Goal: Task Accomplishment & Management: Use online tool/utility

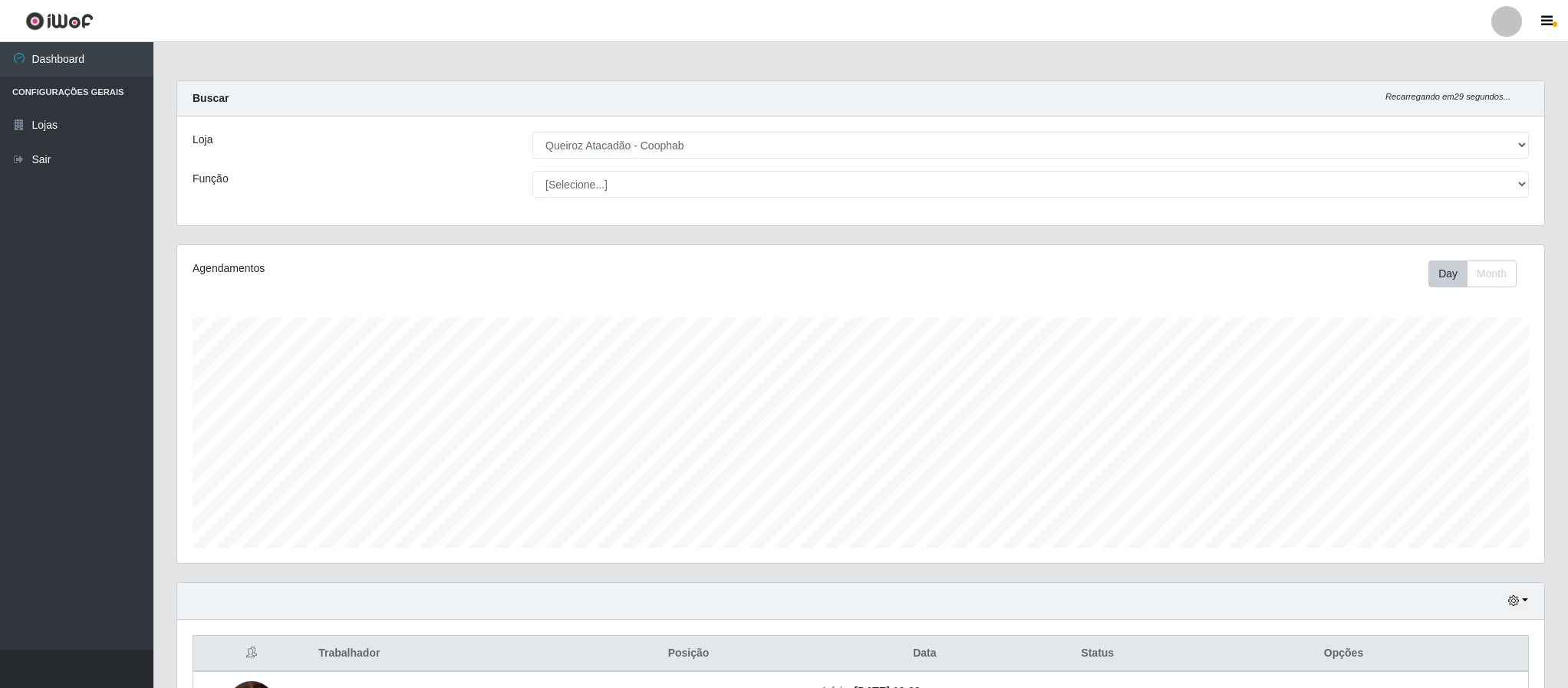
select select "463"
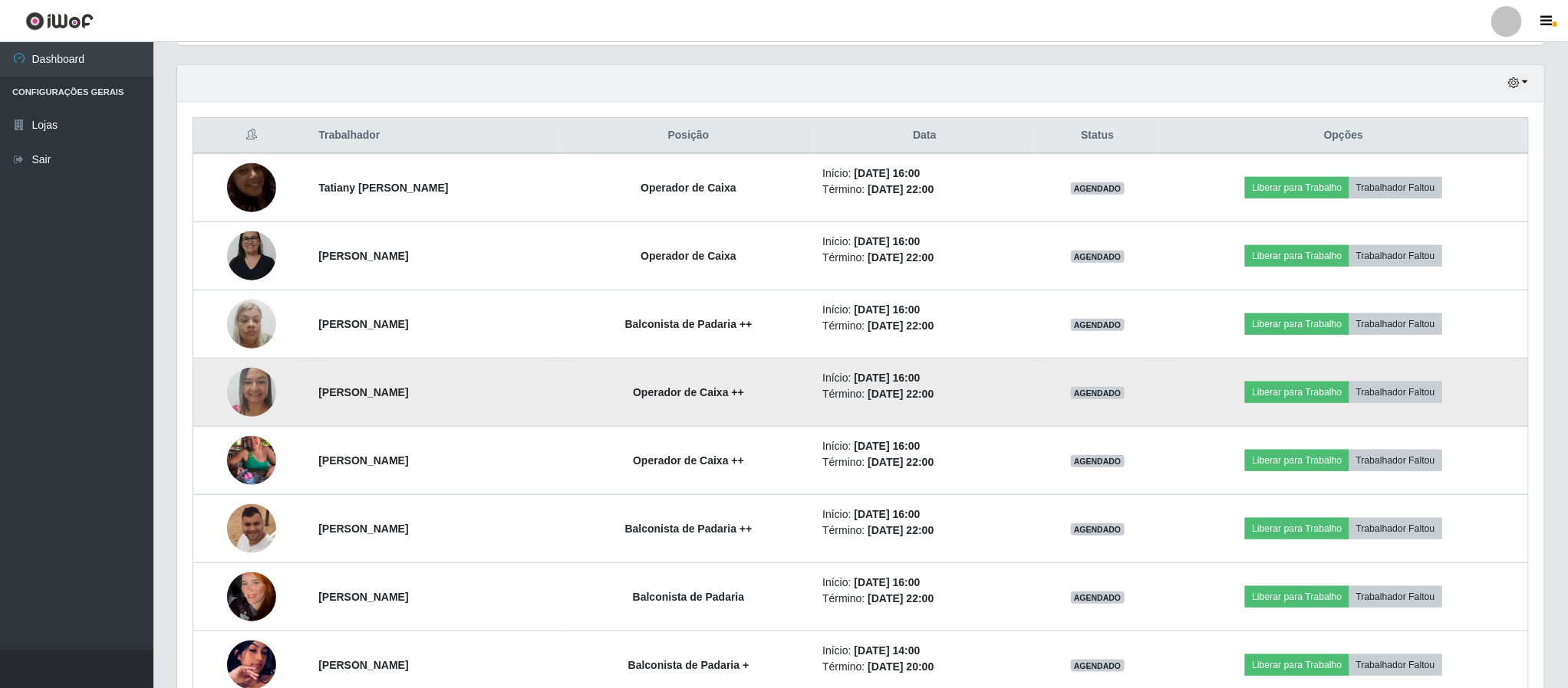
scroll to position [320, 1365]
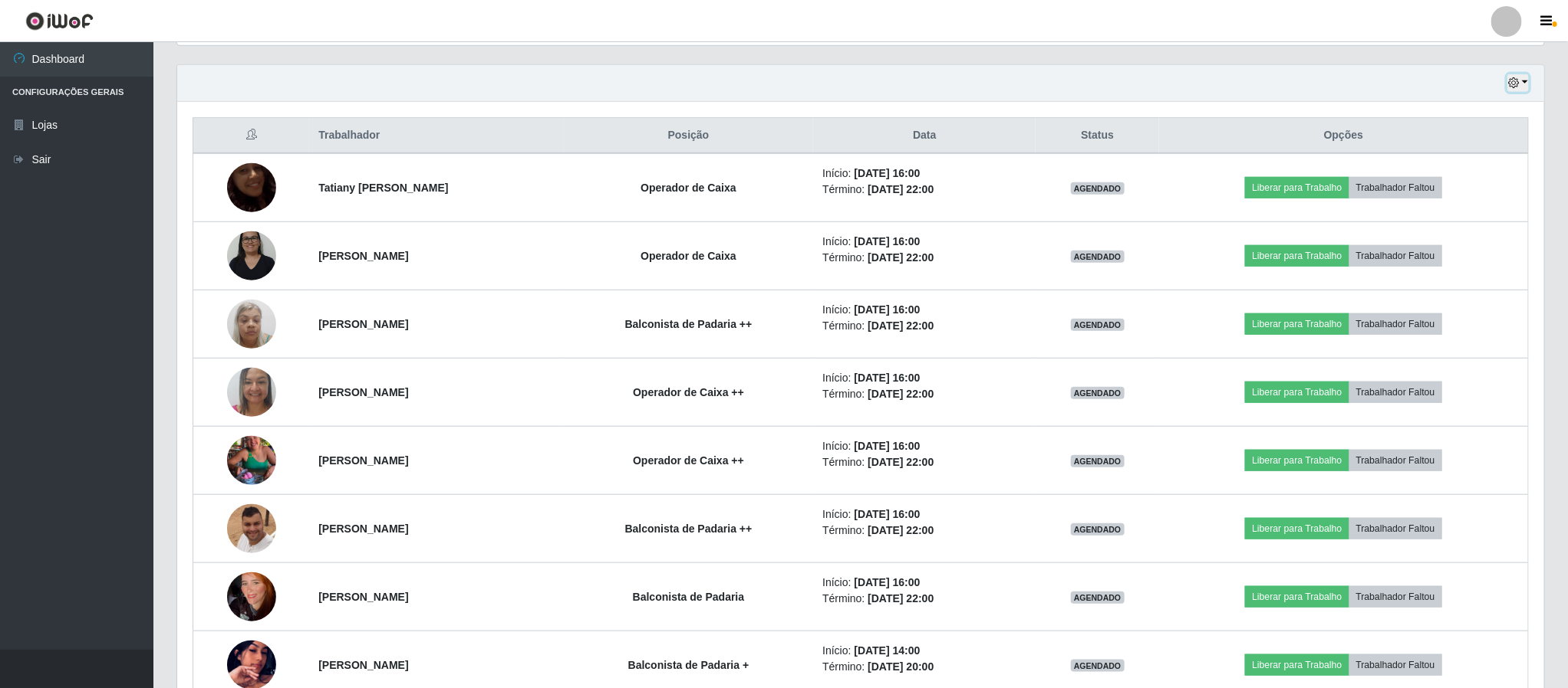
click at [1512, 86] on icon "button" at bounding box center [1513, 82] width 11 height 11
click at [1445, 115] on button "Hoje" at bounding box center [1466, 110] width 121 height 32
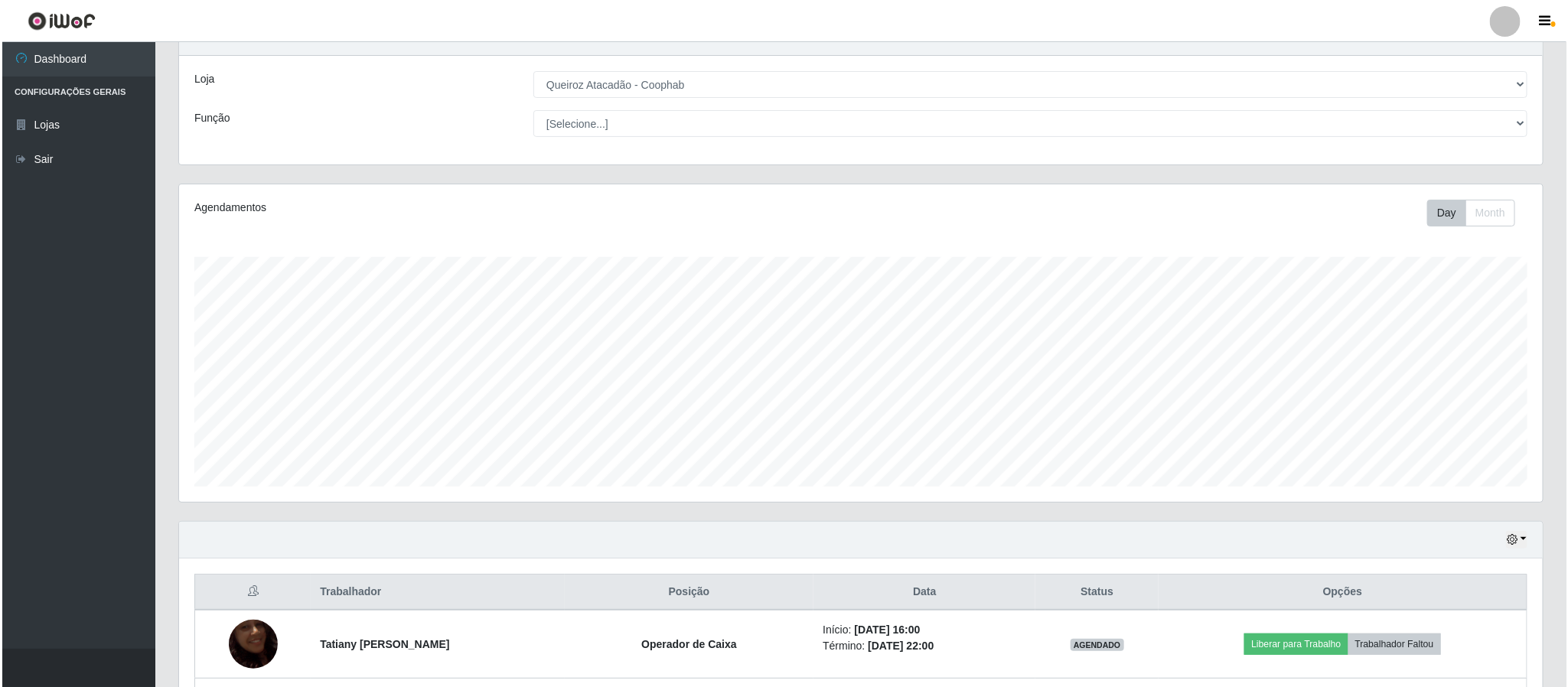
scroll to position [266, 0]
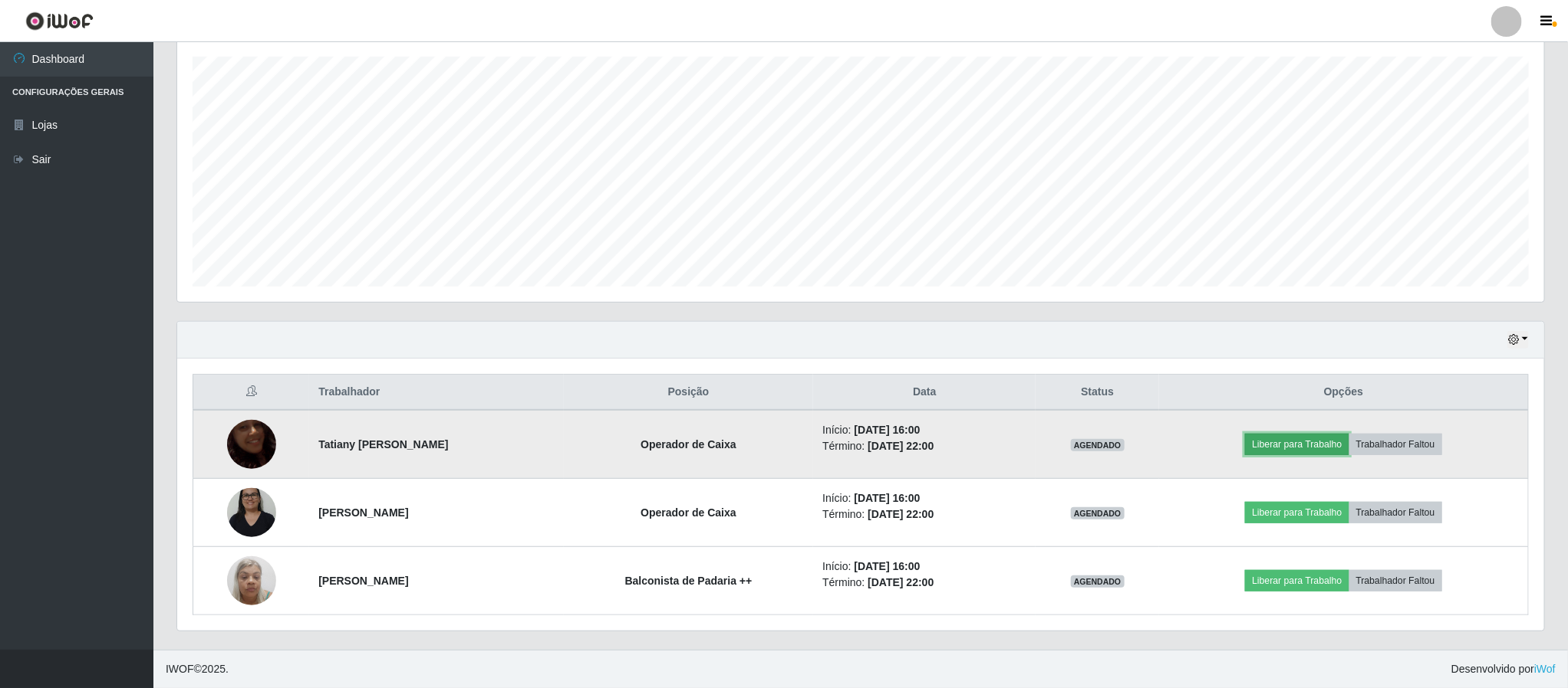
click at [1324, 444] on button "Liberar para Trabalho" at bounding box center [1296, 445] width 104 height 21
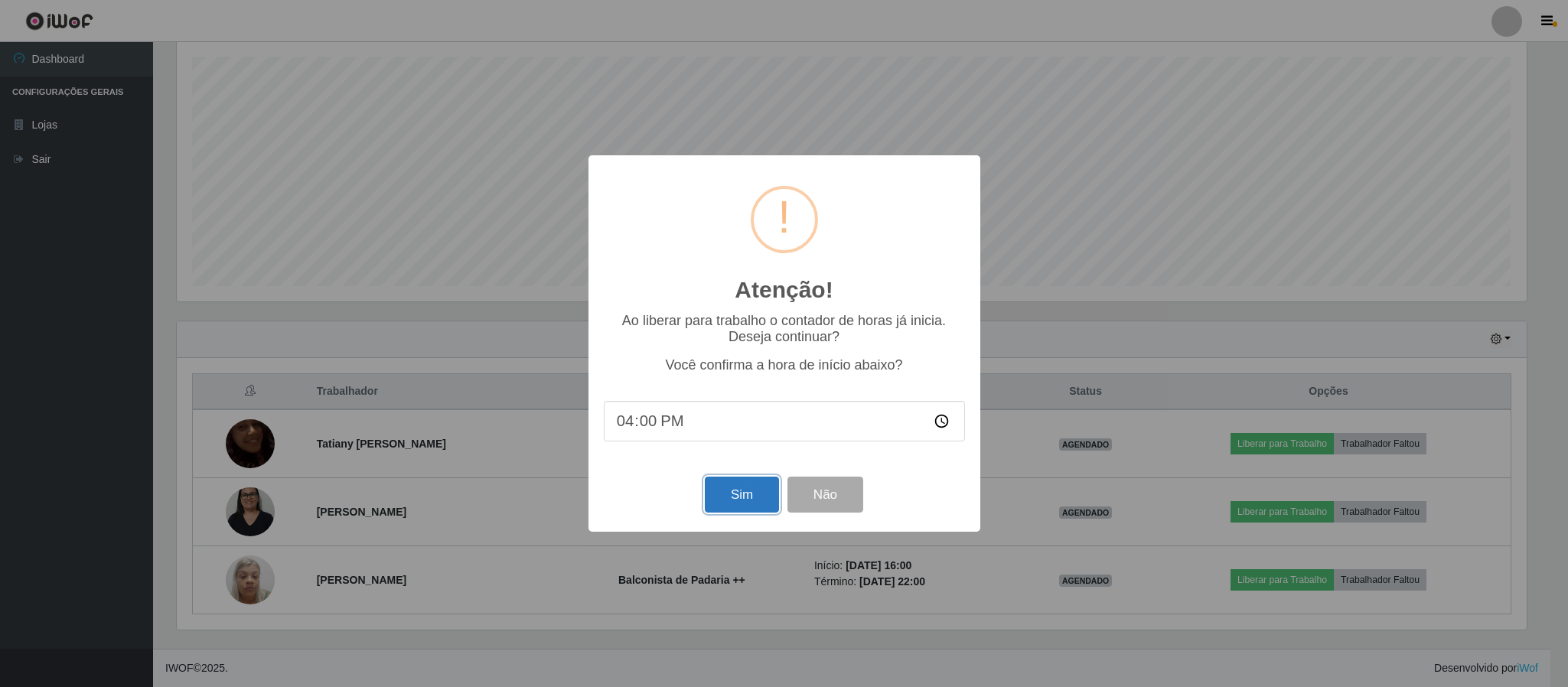
click at [723, 494] on button "Sim" at bounding box center [741, 494] width 74 height 36
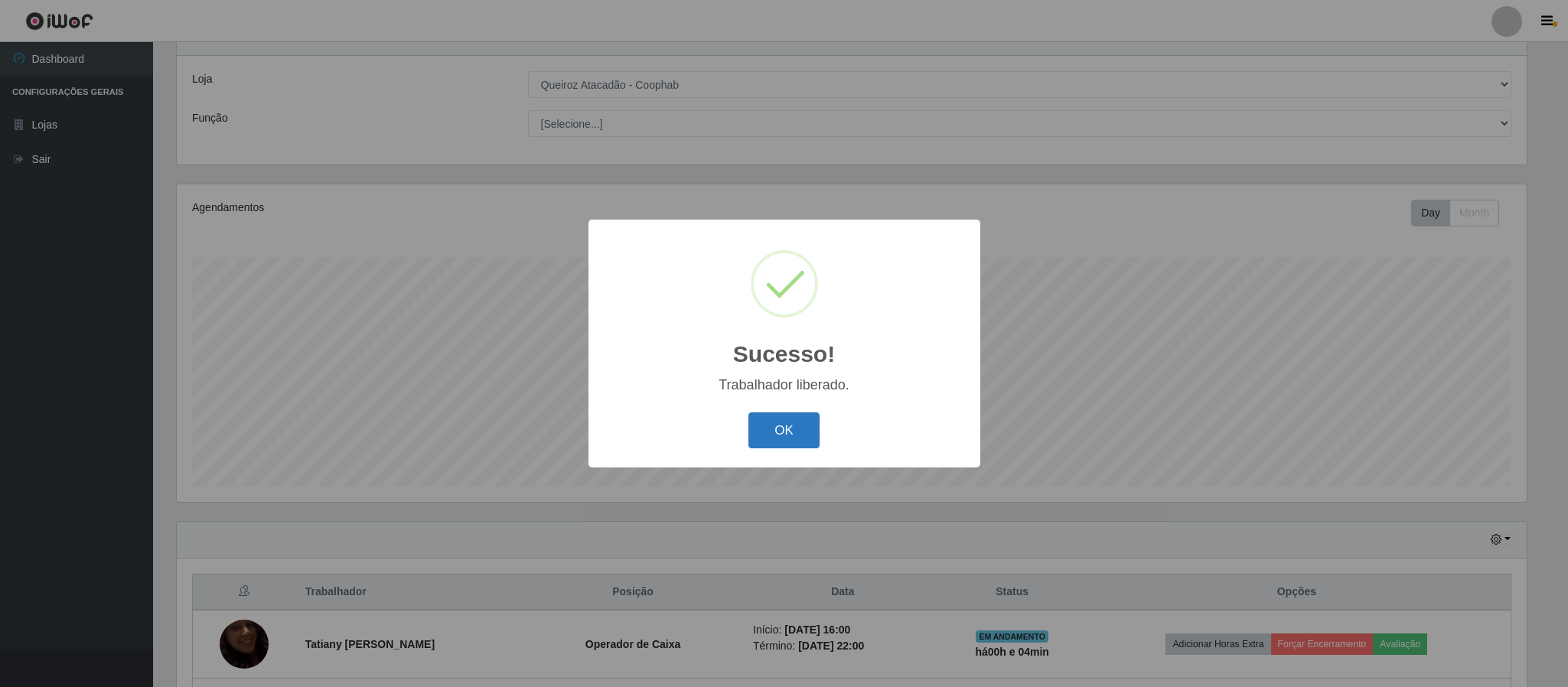
click at [776, 423] on button "OK" at bounding box center [784, 430] width 72 height 36
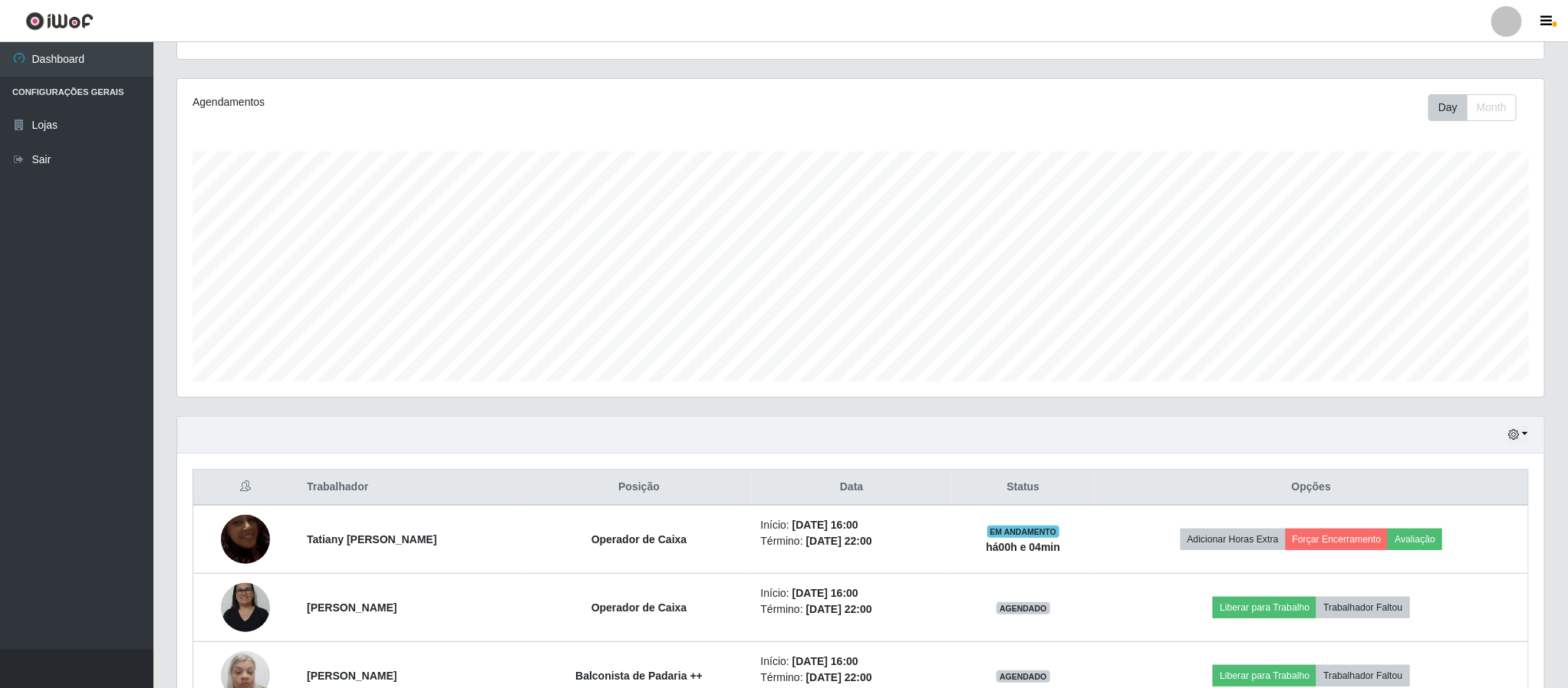
scroll to position [266, 0]
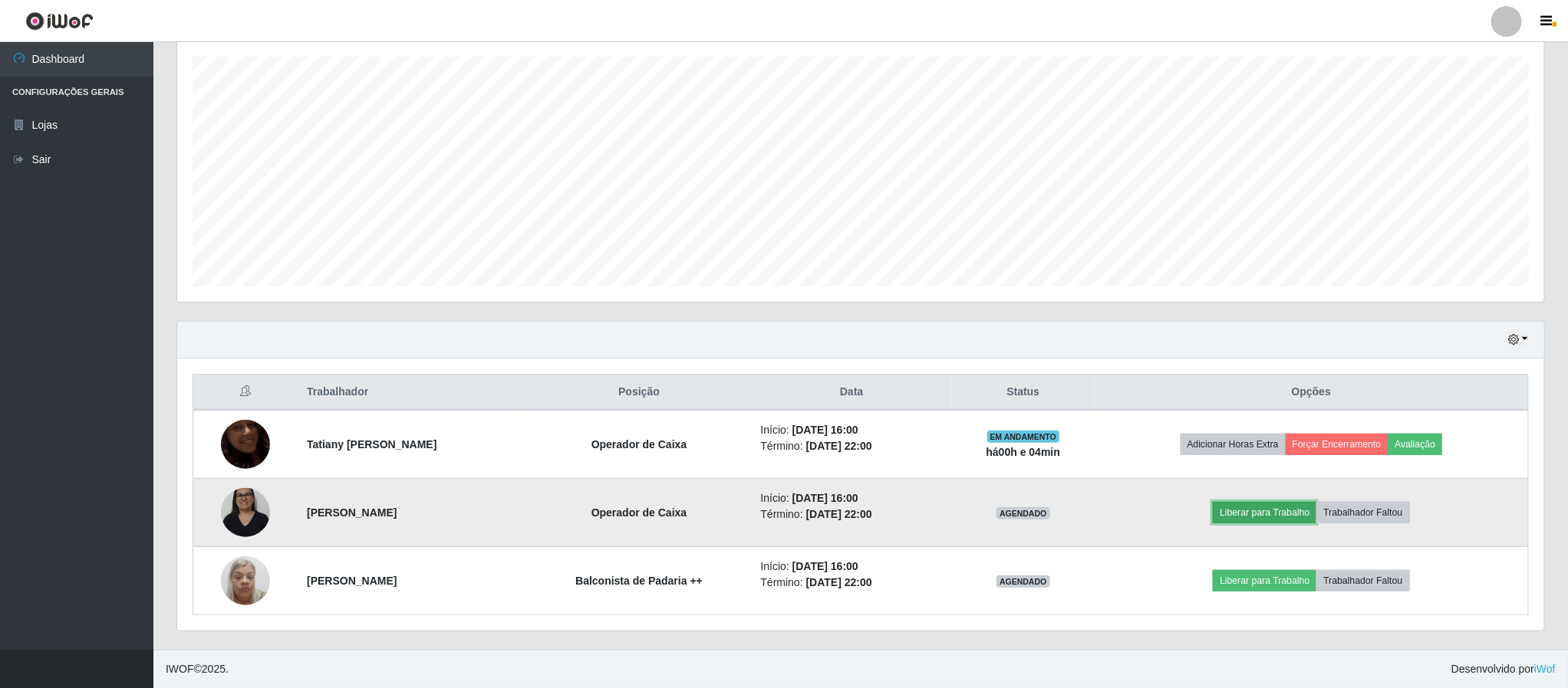
click at [1265, 509] on button "Liberar para Trabalho" at bounding box center [1264, 513] width 104 height 21
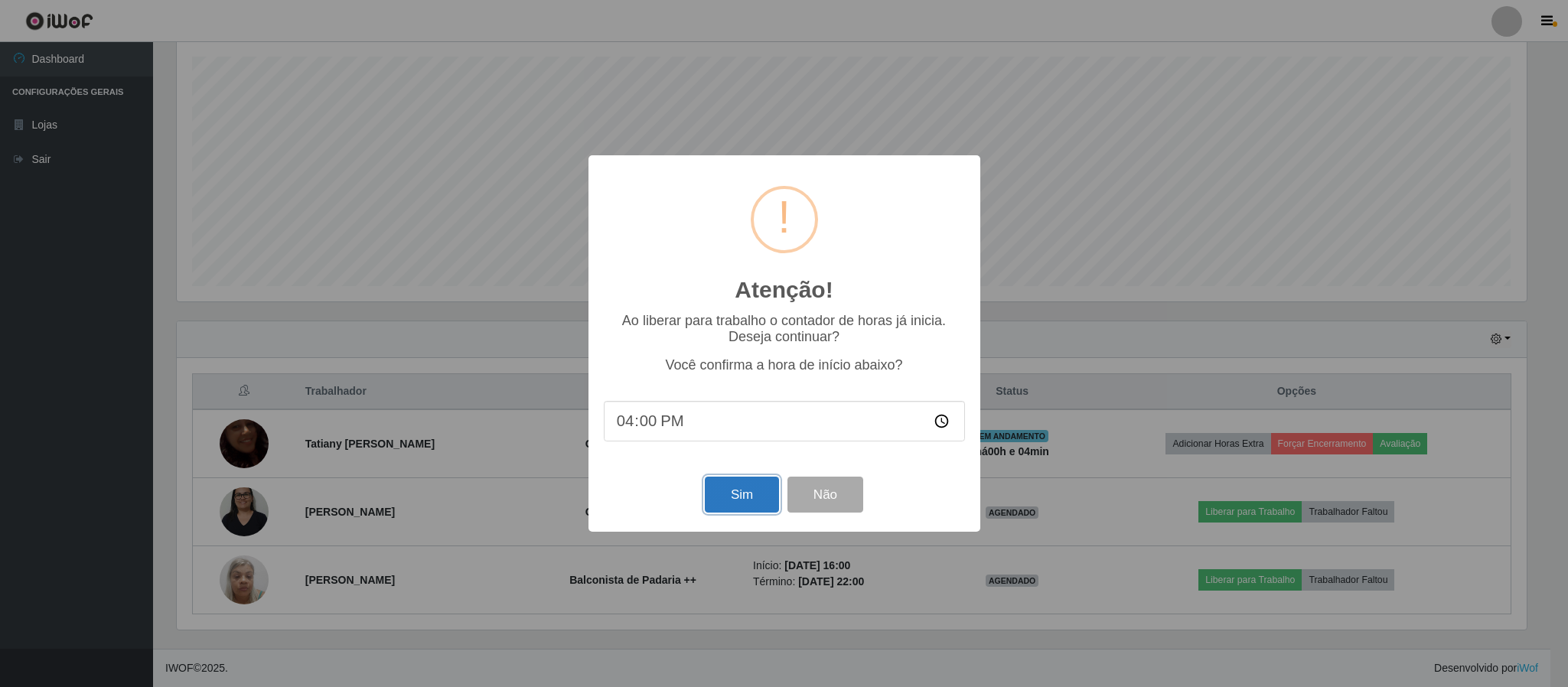
click at [739, 501] on button "Sim" at bounding box center [741, 494] width 74 height 36
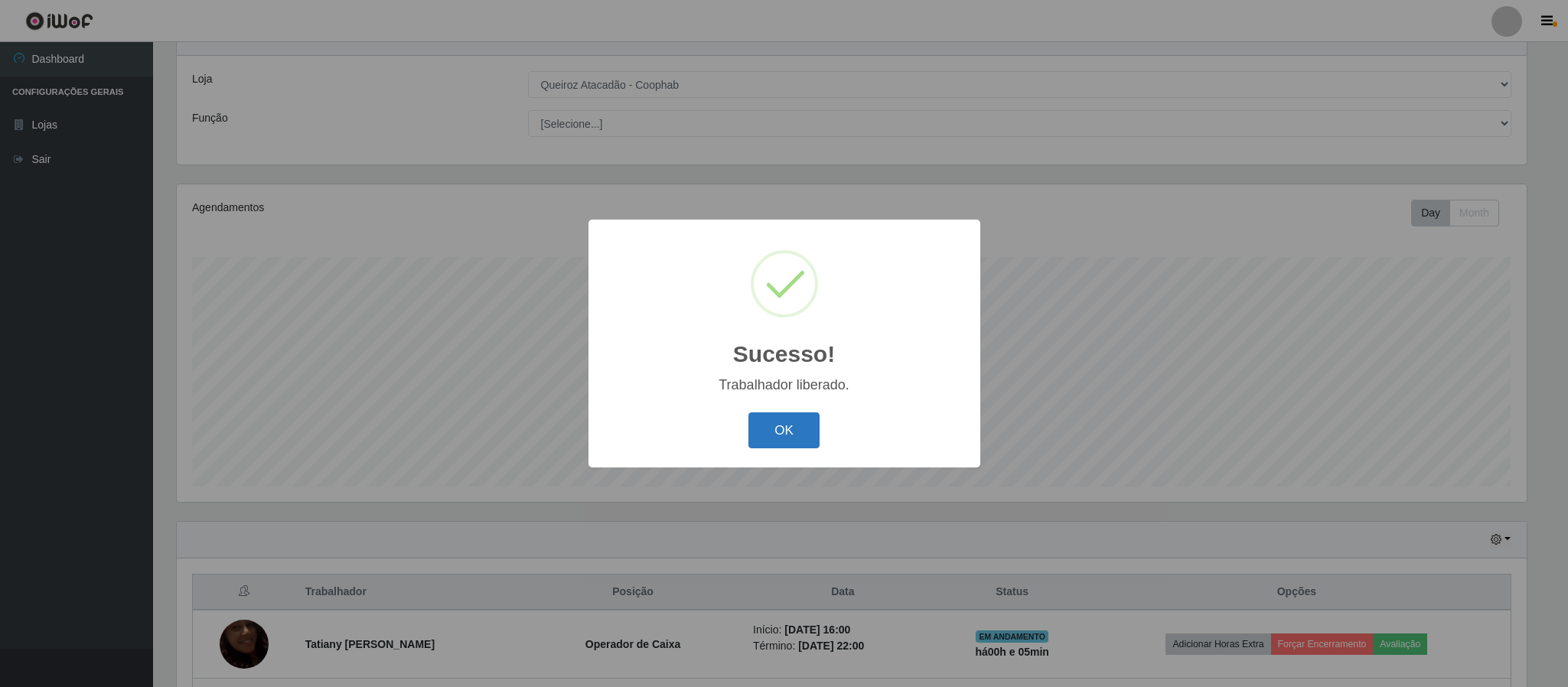
click at [789, 431] on button "OK" at bounding box center [784, 430] width 72 height 36
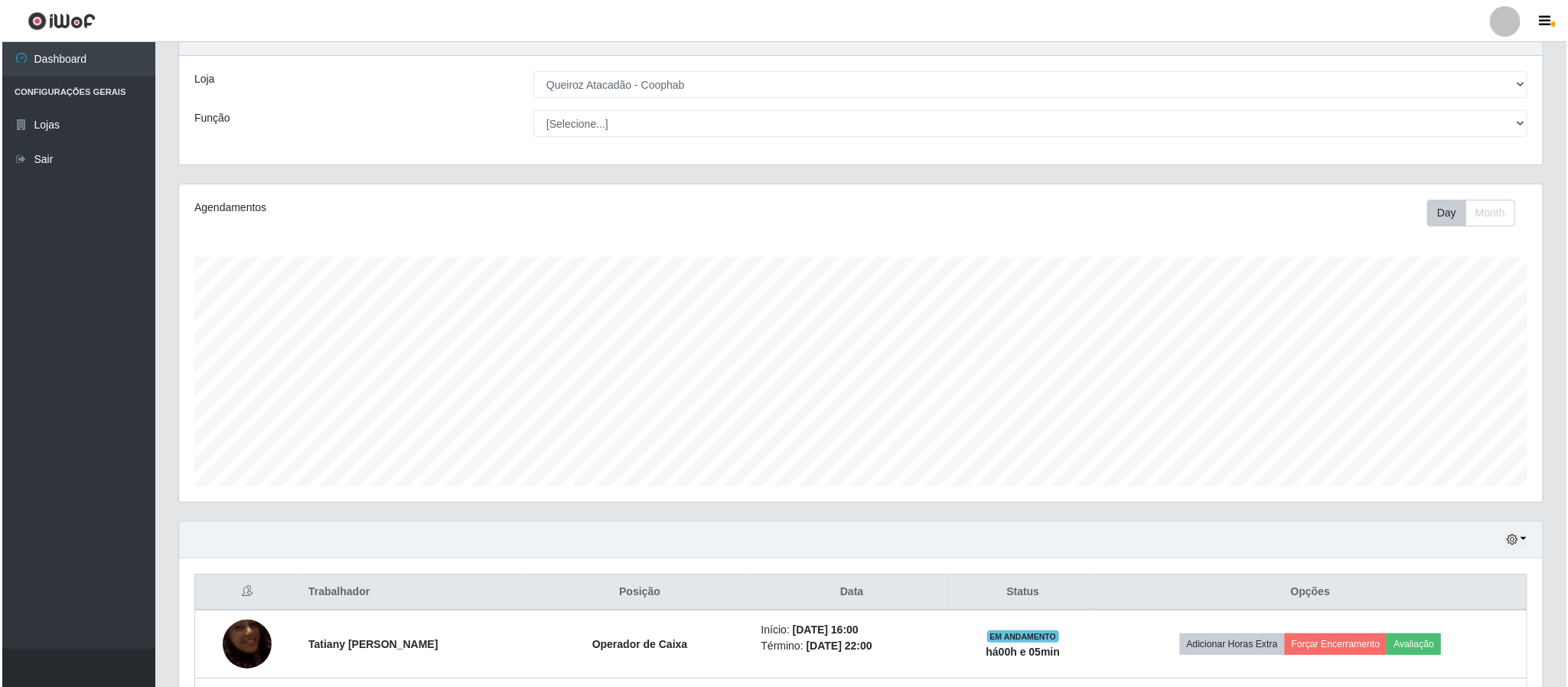
scroll to position [266, 0]
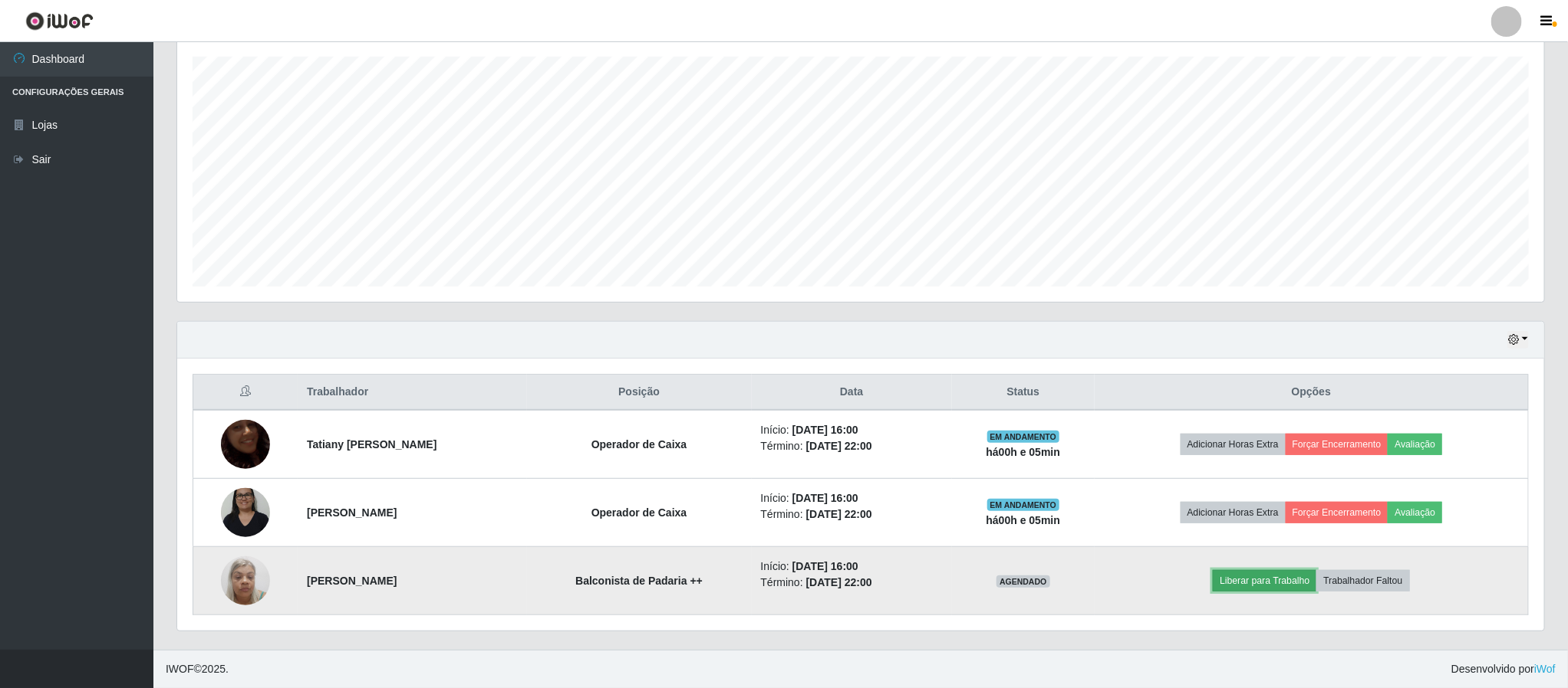
click at [1270, 587] on button "Liberar para Trabalho" at bounding box center [1264, 580] width 104 height 21
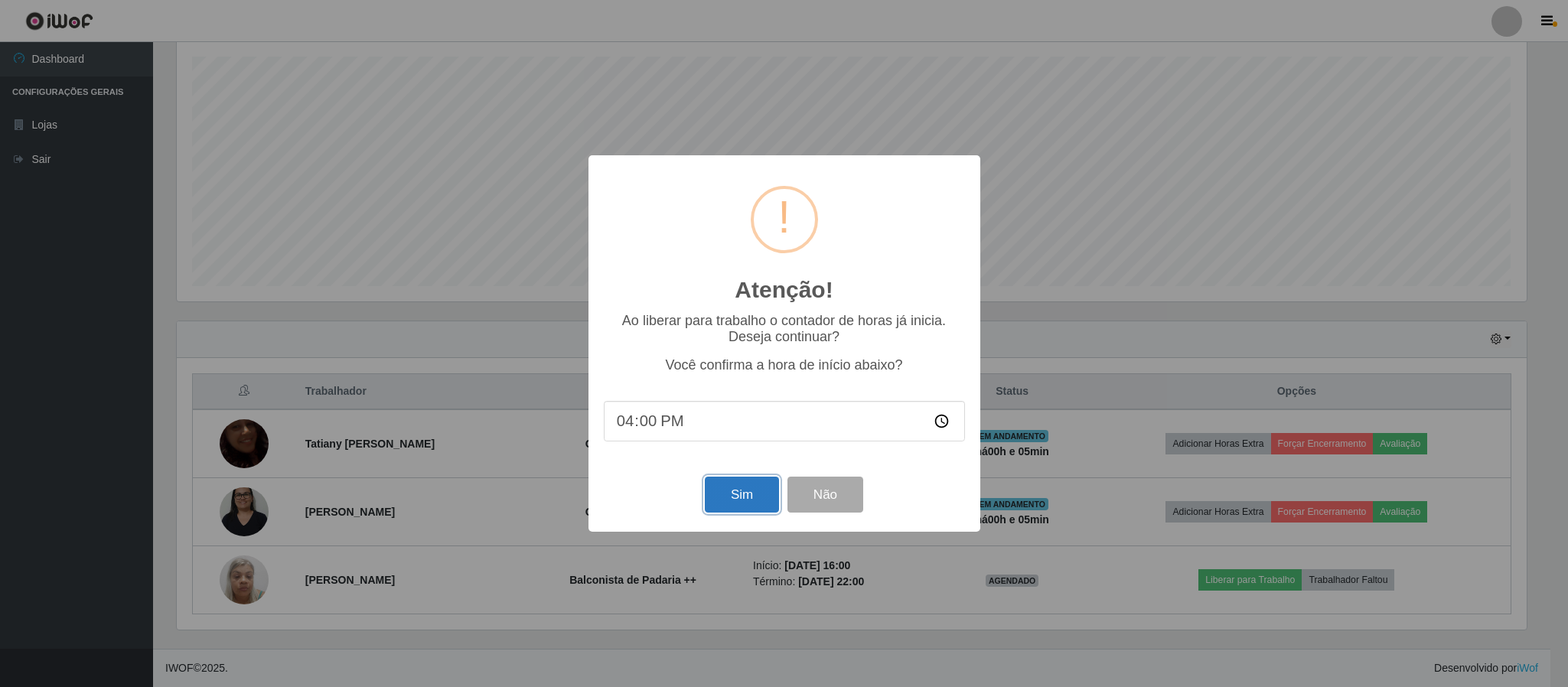
click at [740, 496] on button "Sim" at bounding box center [741, 494] width 74 height 36
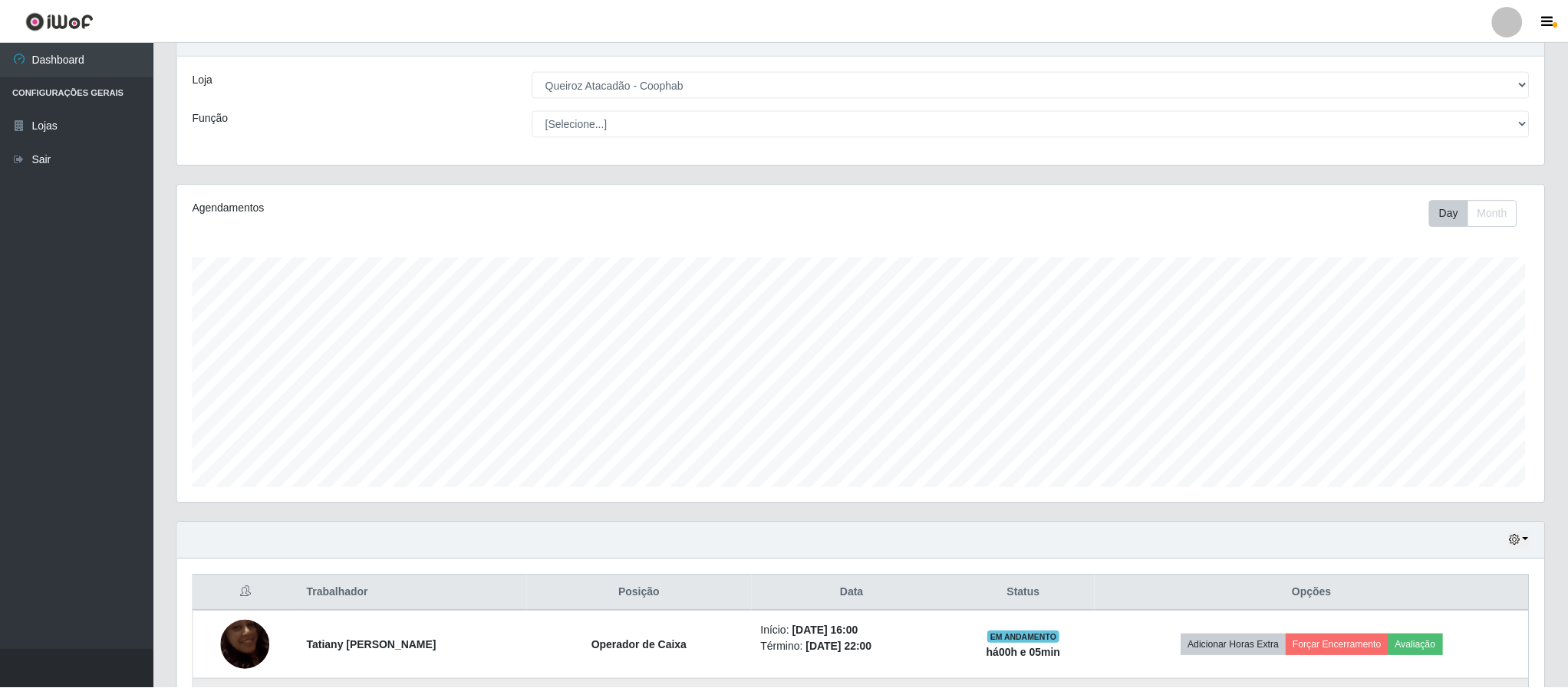
scroll to position [0, 0]
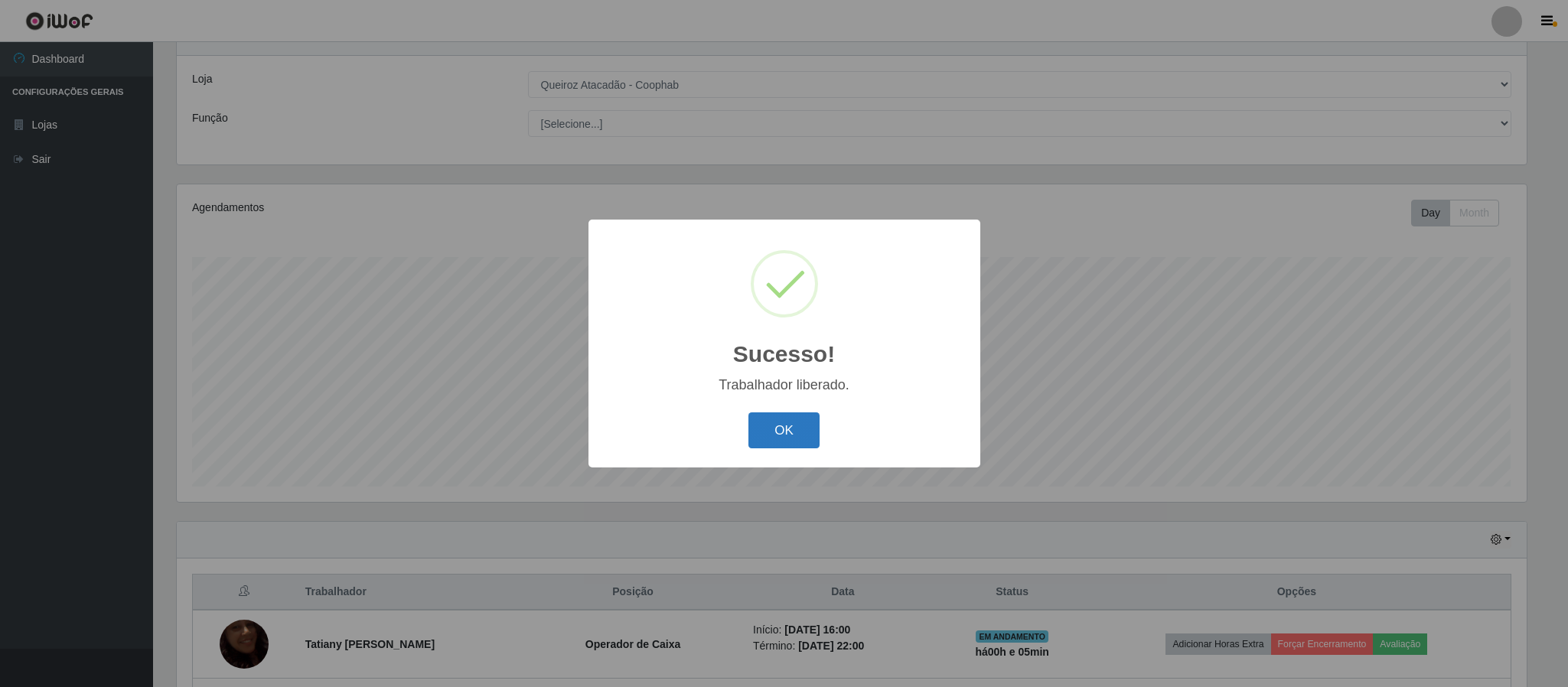
click at [784, 432] on button "OK" at bounding box center [784, 430] width 72 height 36
